Goal: Task Accomplishment & Management: Manage account settings

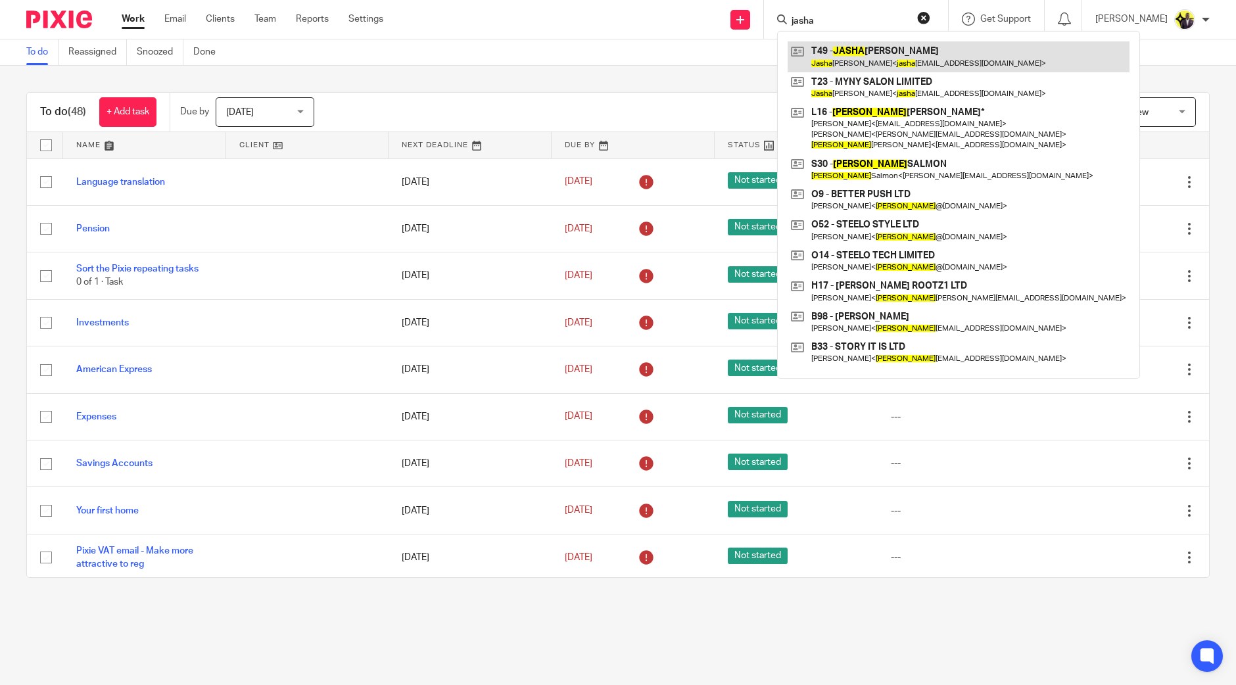
type input "jasha"
click at [944, 42] on link at bounding box center [959, 56] width 342 height 30
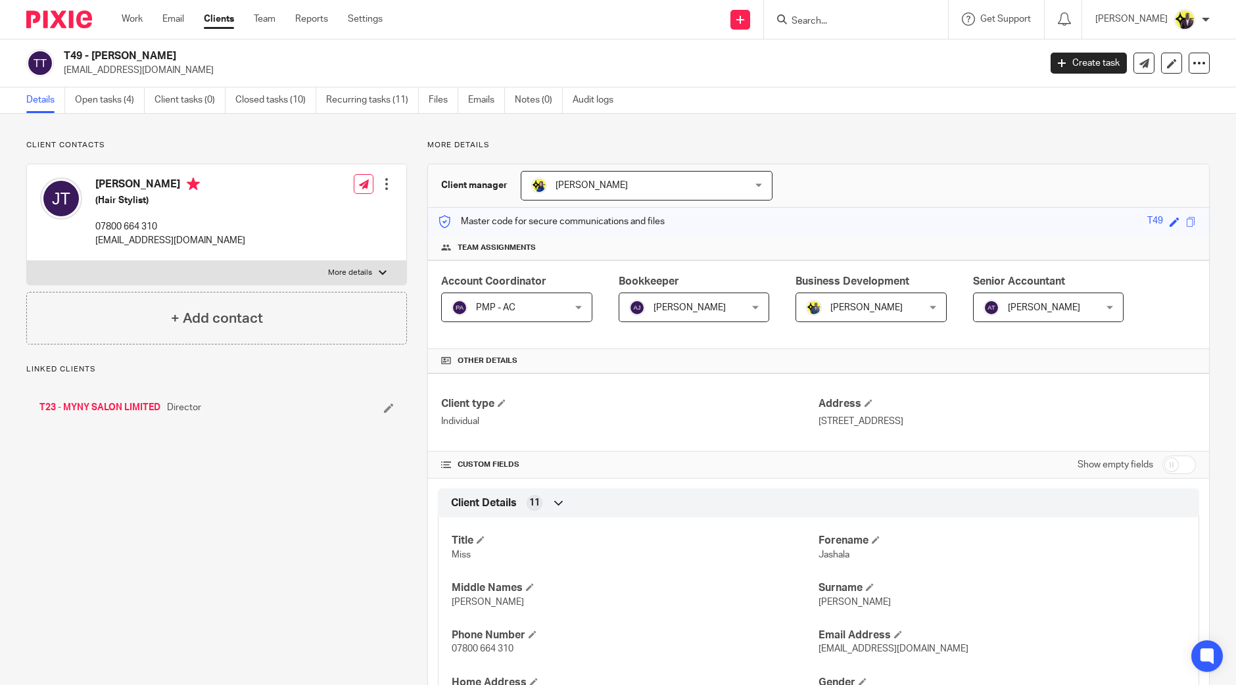
click at [140, 407] on link "T23 - MYNY SALON LIMITED" at bounding box center [99, 407] width 121 height 13
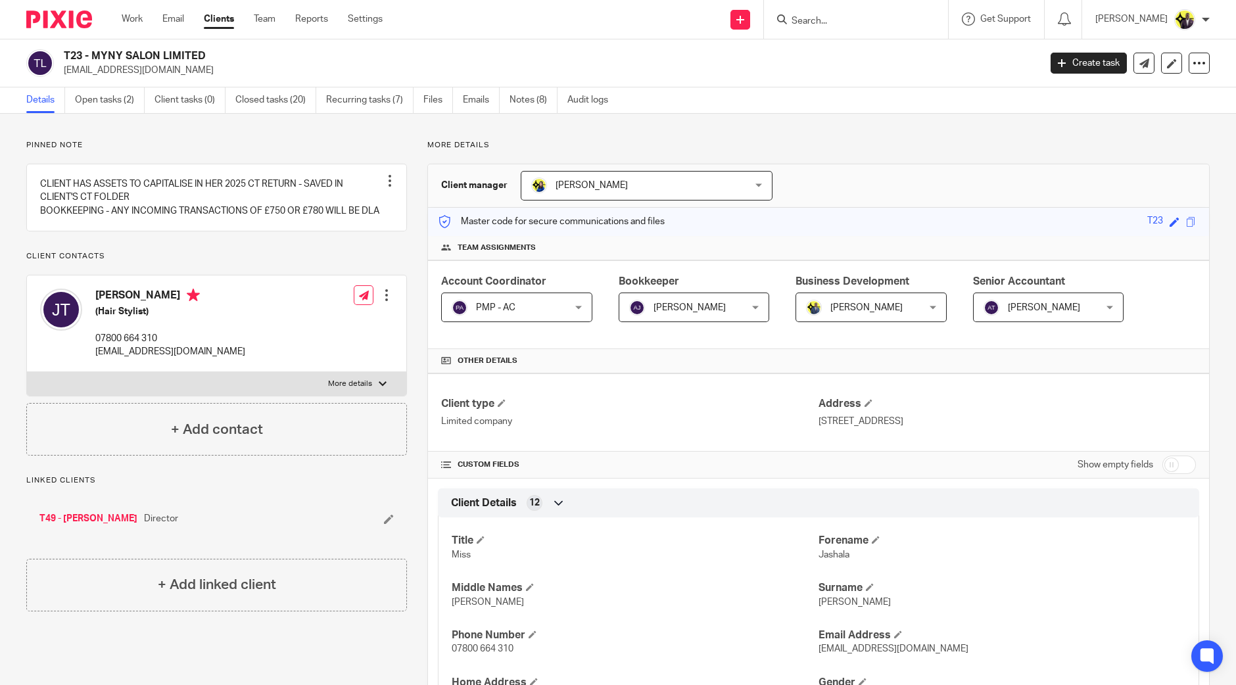
click at [858, 24] on input "Search" at bounding box center [849, 22] width 118 height 12
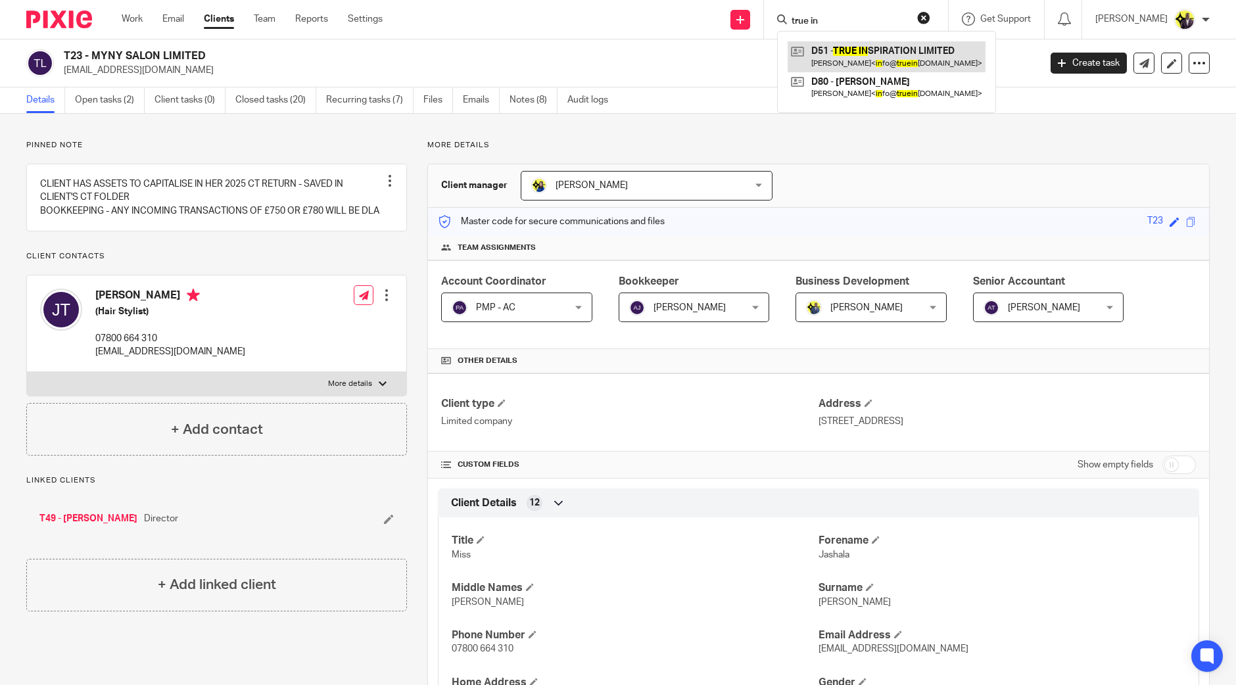
type input "true in"
click at [901, 54] on link at bounding box center [887, 56] width 198 height 30
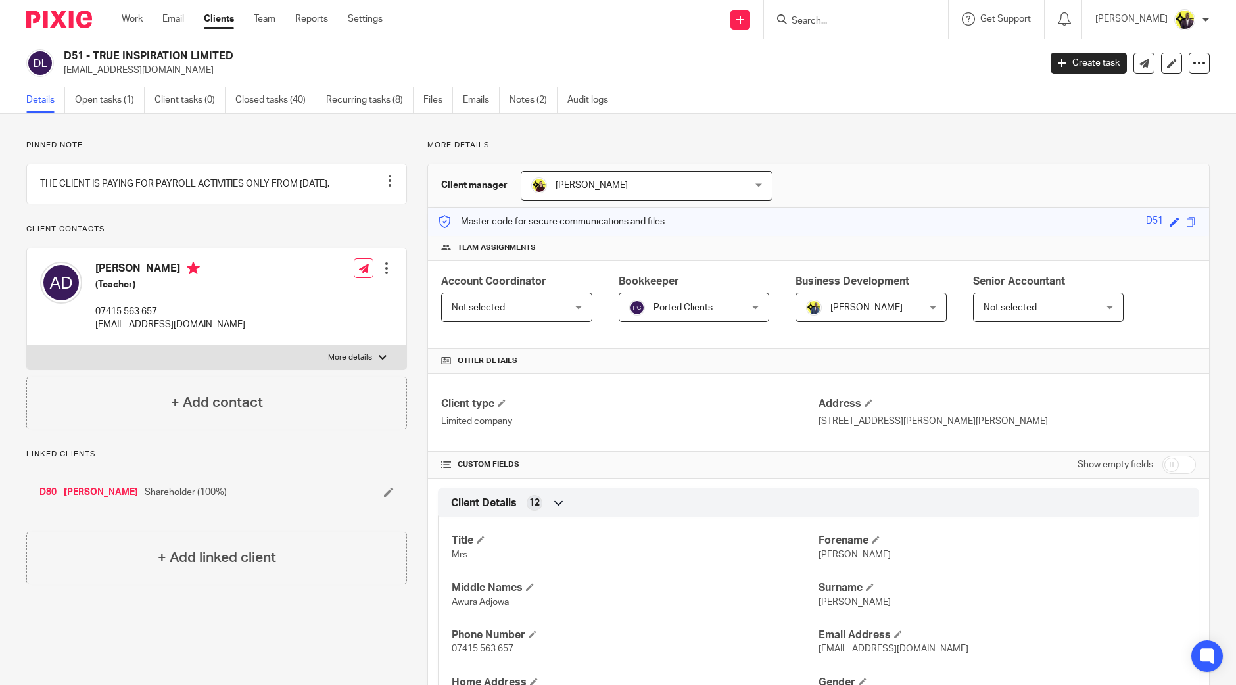
click at [853, 20] on input "Search" at bounding box center [849, 22] width 118 height 12
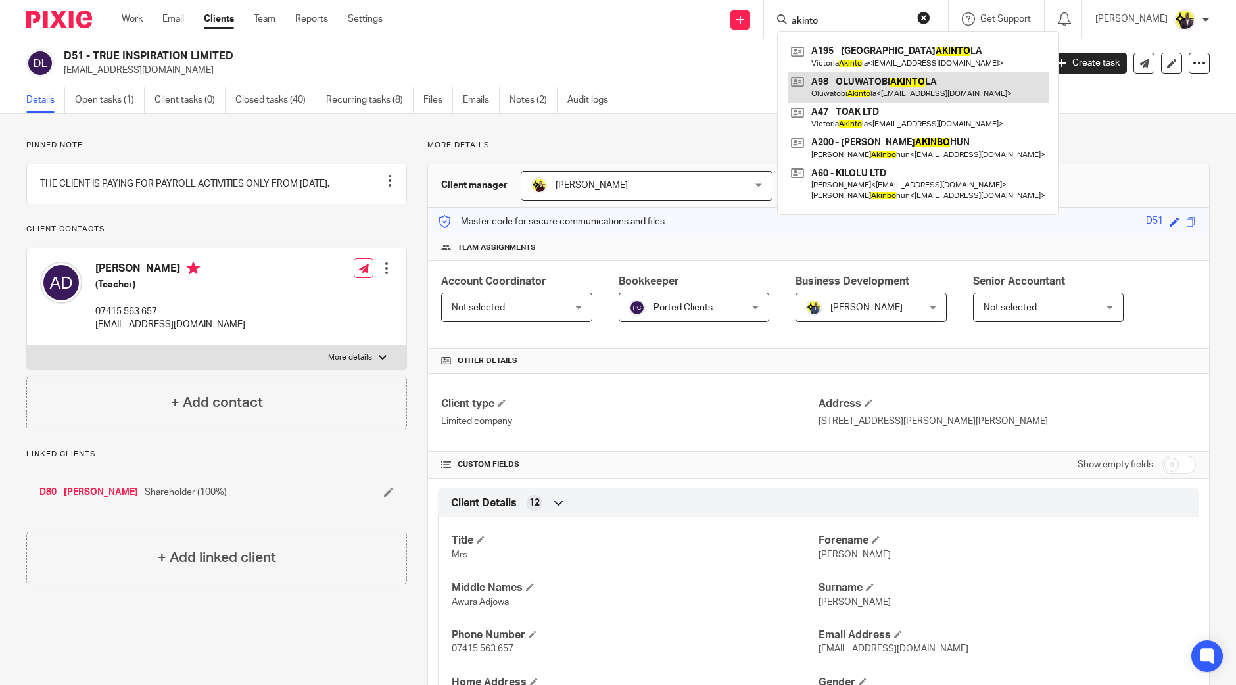
type input "akinto"
click at [874, 84] on link at bounding box center [918, 87] width 261 height 30
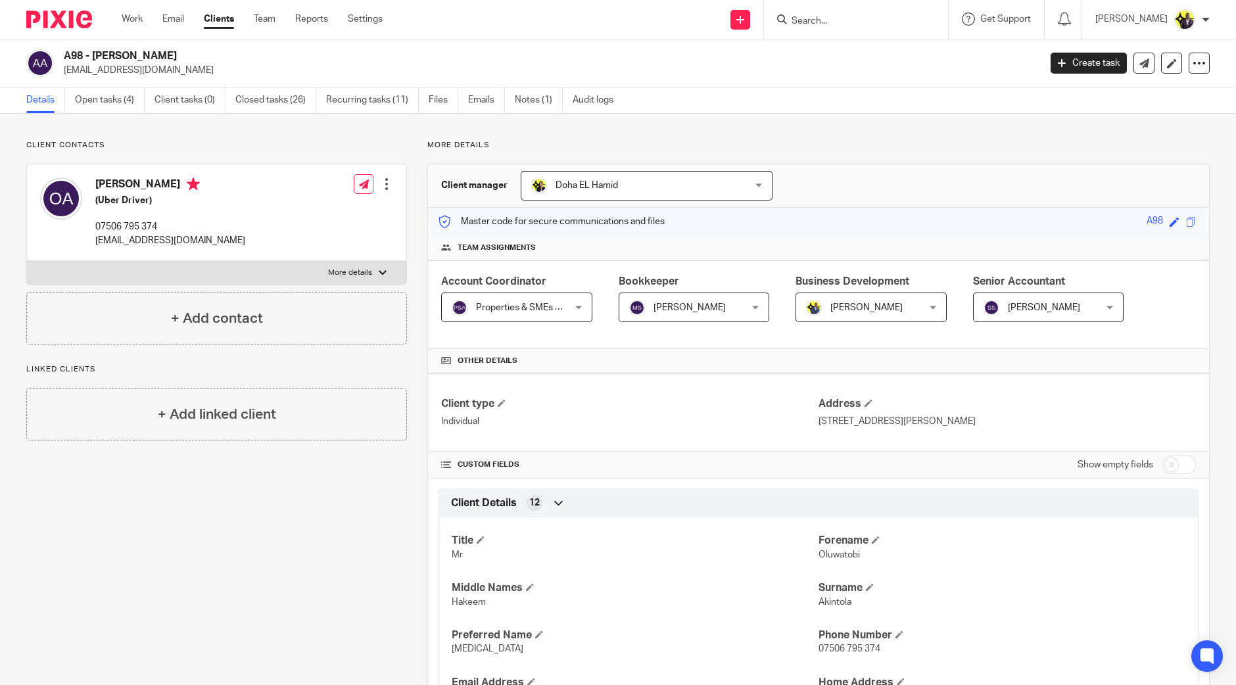
click at [900, 21] on input "Search" at bounding box center [849, 22] width 118 height 12
type input "b"
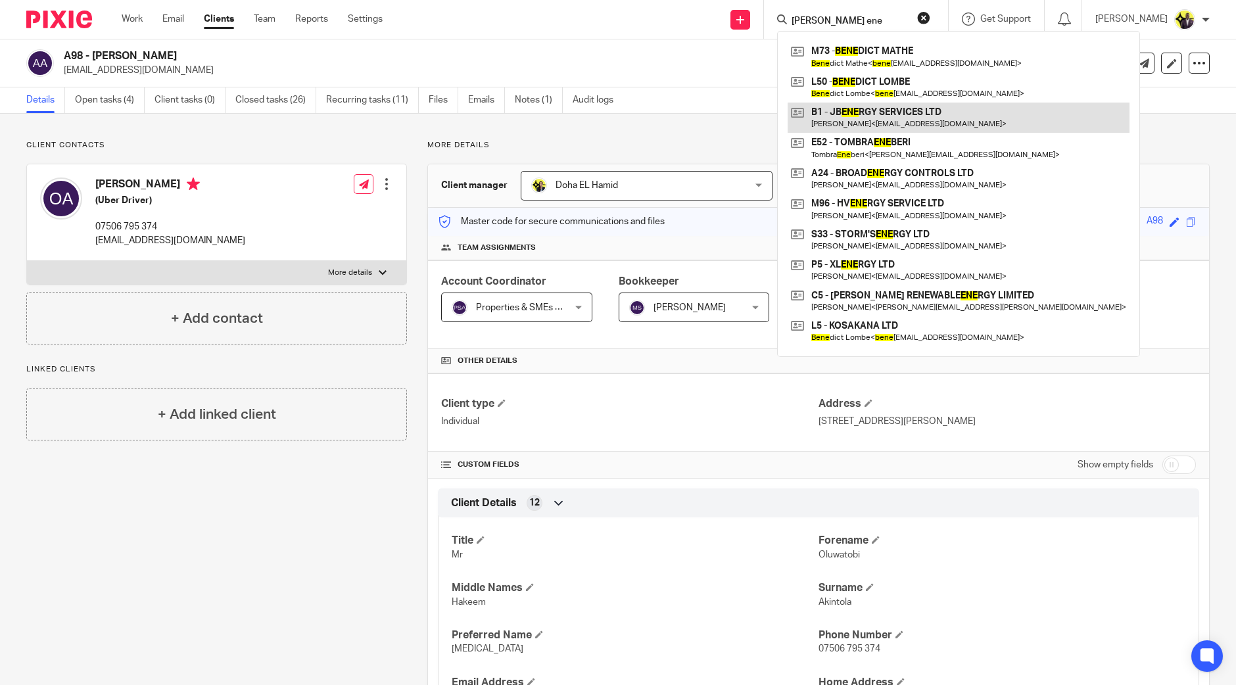
type input "j b ene"
click at [935, 107] on link at bounding box center [959, 118] width 342 height 30
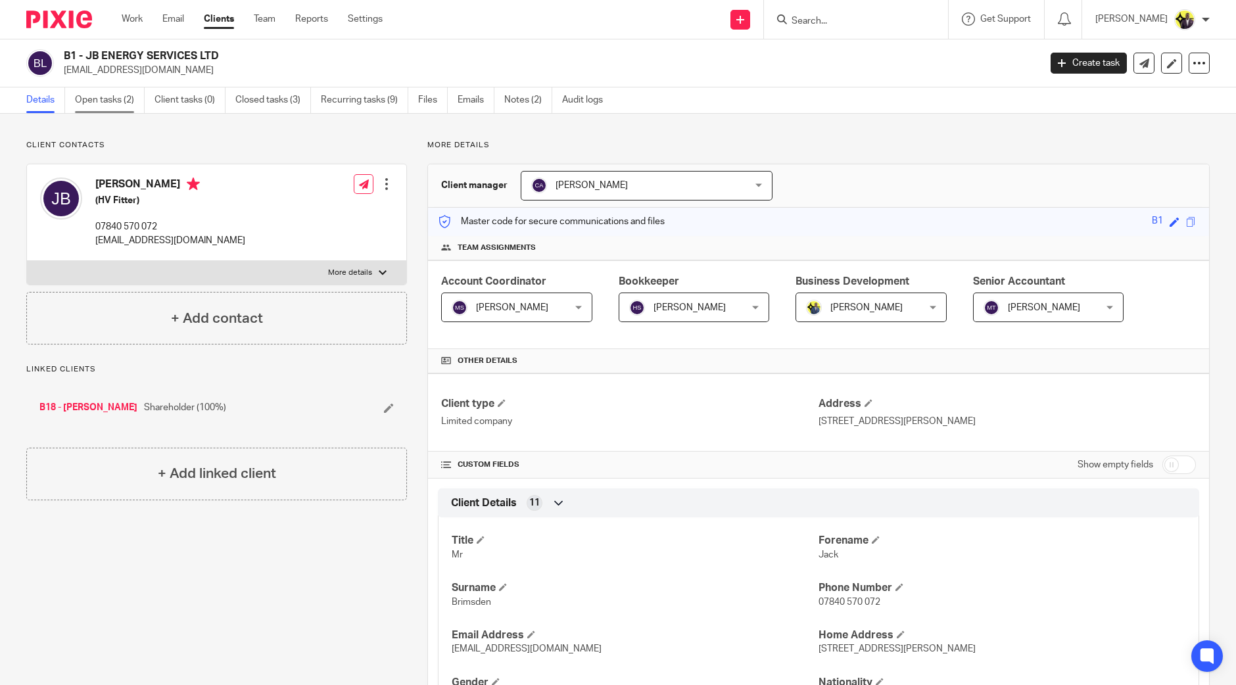
click at [110, 95] on link "Open tasks (2)" at bounding box center [110, 100] width 70 height 26
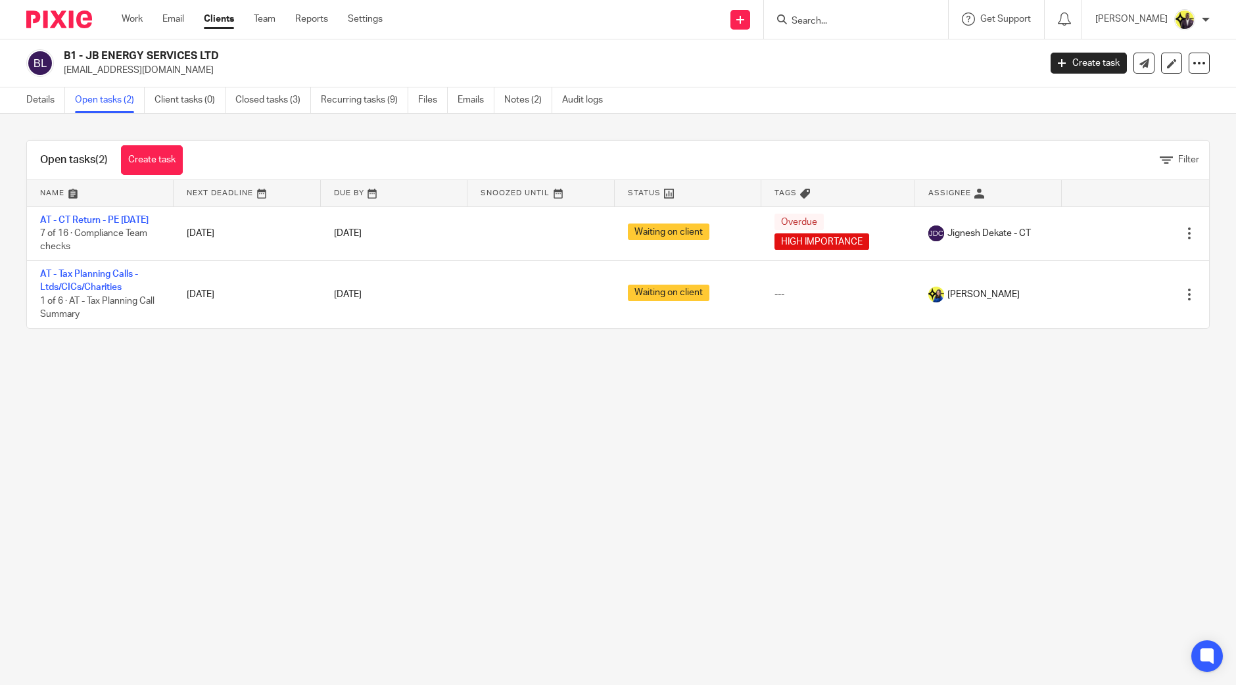
drag, startPoint x: 228, startPoint y: 51, endPoint x: 66, endPoint y: 59, distance: 162.0
click at [66, 59] on h2 "B1 - JB ENERGY SERVICES LTD" at bounding box center [451, 56] width 774 height 14
copy h2 "B1 - JB ENERGY SERVICES LTD"
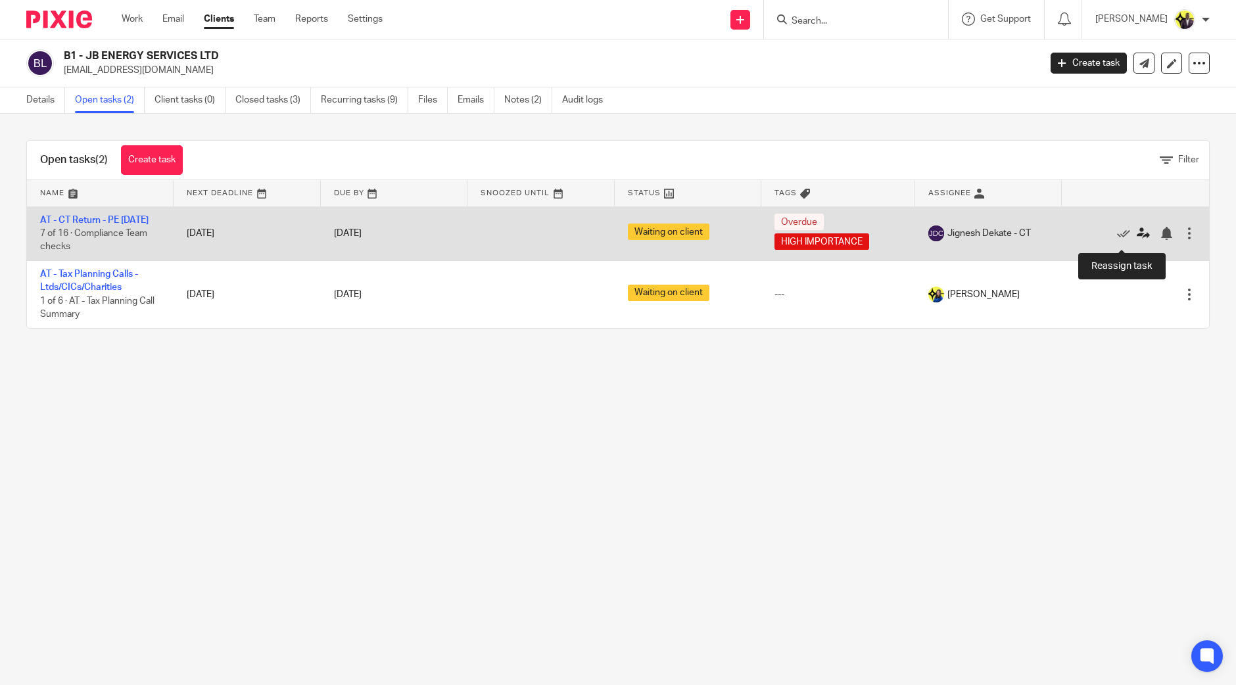
click at [1137, 240] on icon at bounding box center [1143, 233] width 13 height 13
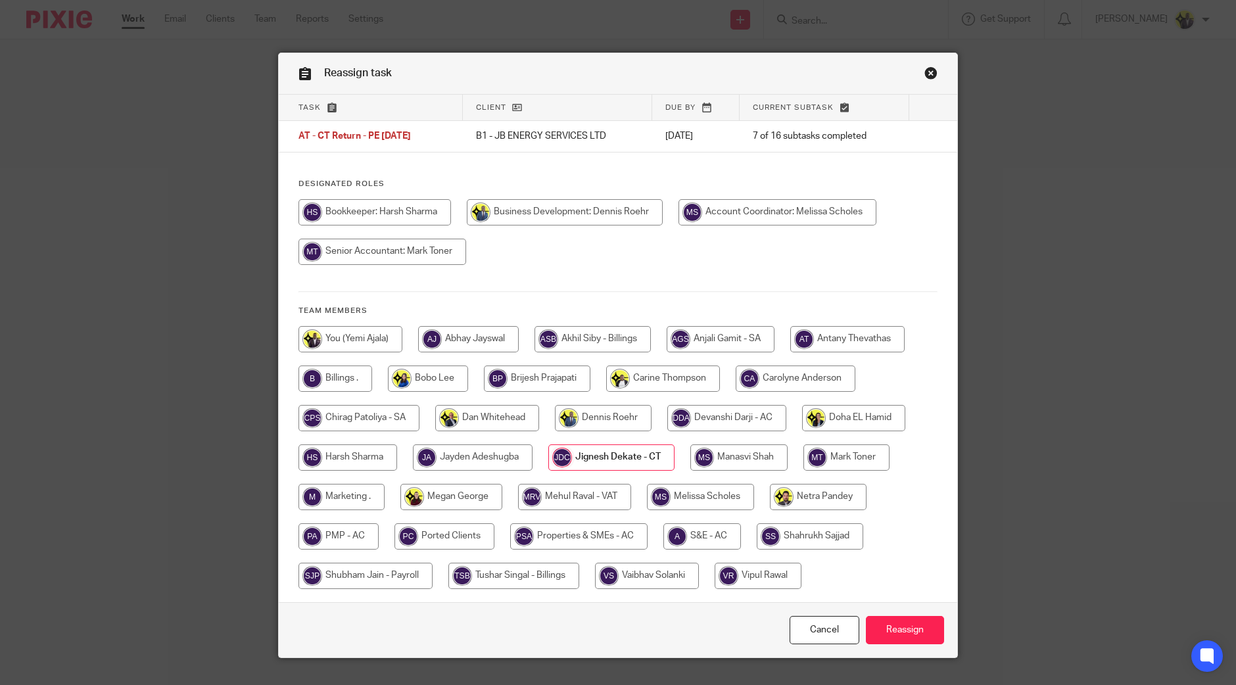
click at [372, 458] on input "radio" at bounding box center [348, 458] width 99 height 26
radio input "true"
click at [889, 621] on input "Reassign" at bounding box center [905, 630] width 78 height 28
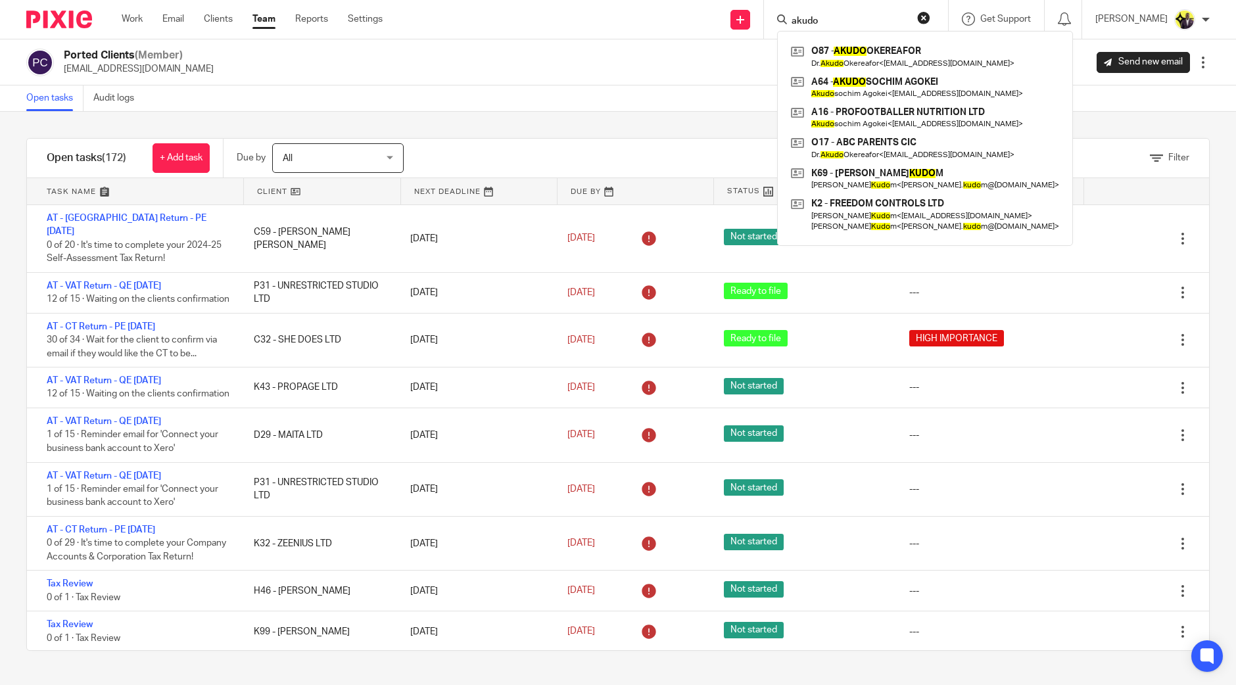
click at [931, 14] on button "reset" at bounding box center [923, 17] width 13 height 13
